Goal: Navigation & Orientation: Find specific page/section

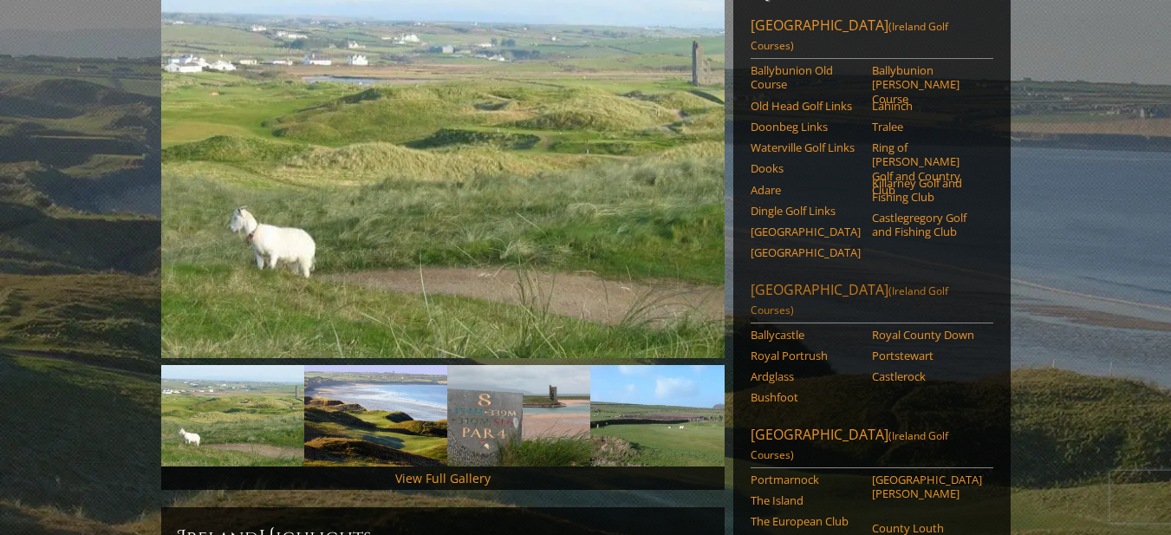
scroll to position [347, 0]
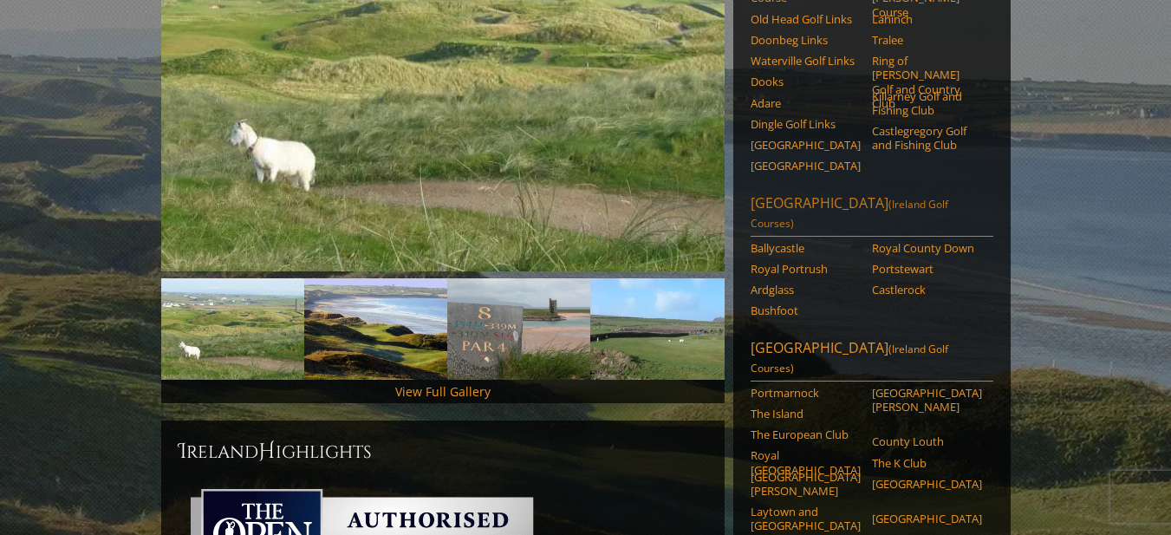
click at [847, 193] on link "[GEOGRAPHIC_DATA] ([GEOGRAPHIC_DATA] Golf Courses)" at bounding box center [872, 214] width 243 height 43
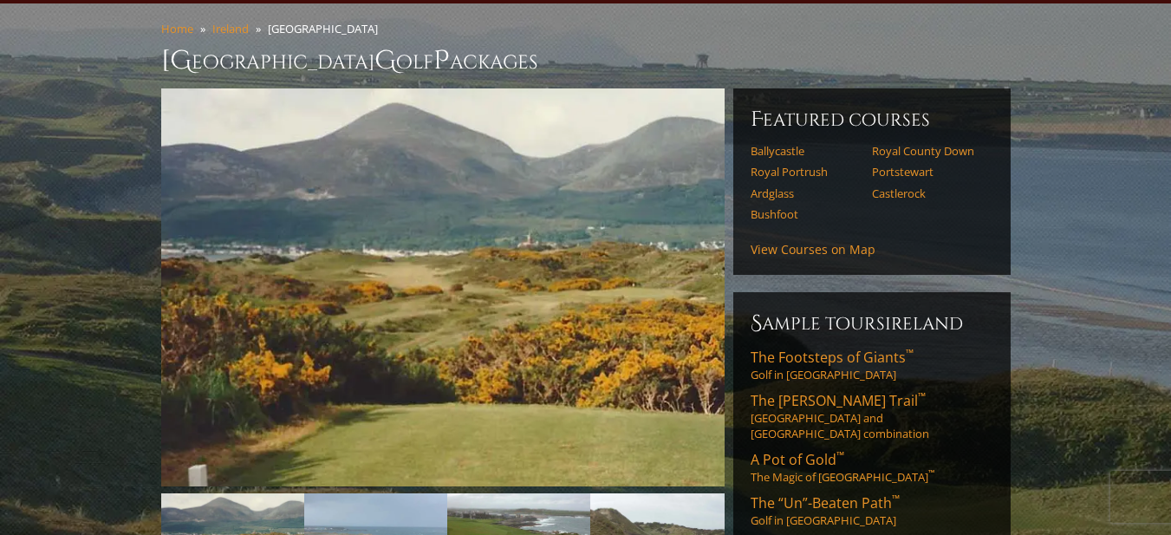
scroll to position [173, 0]
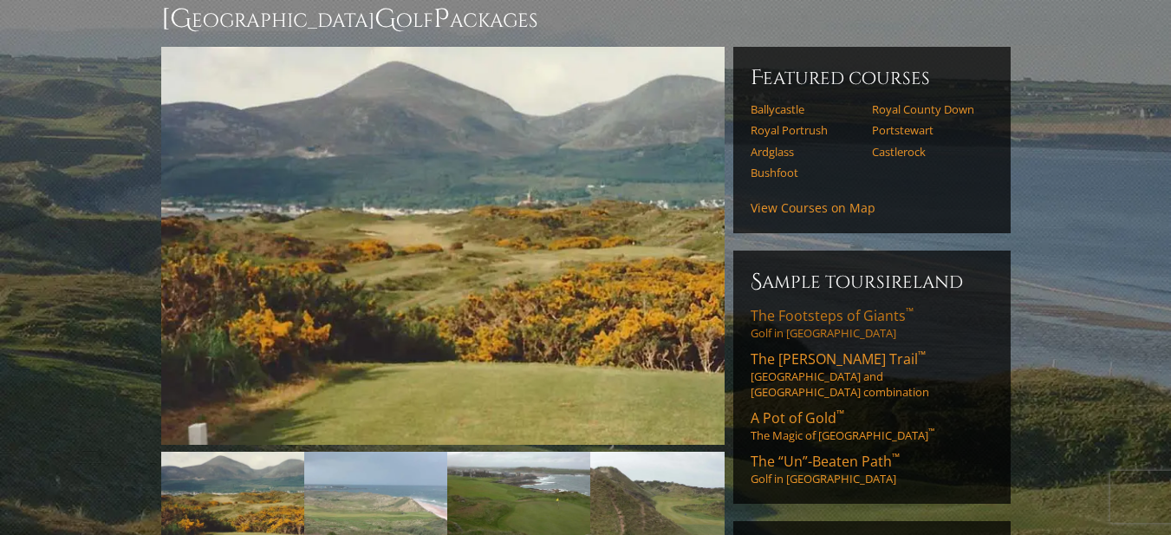
click at [866, 306] on span "The Footsteps of Giants ™" at bounding box center [832, 315] width 163 height 19
click at [803, 349] on span "The [PERSON_NAME] Trail ™" at bounding box center [838, 358] width 175 height 19
